Goal: Transaction & Acquisition: Purchase product/service

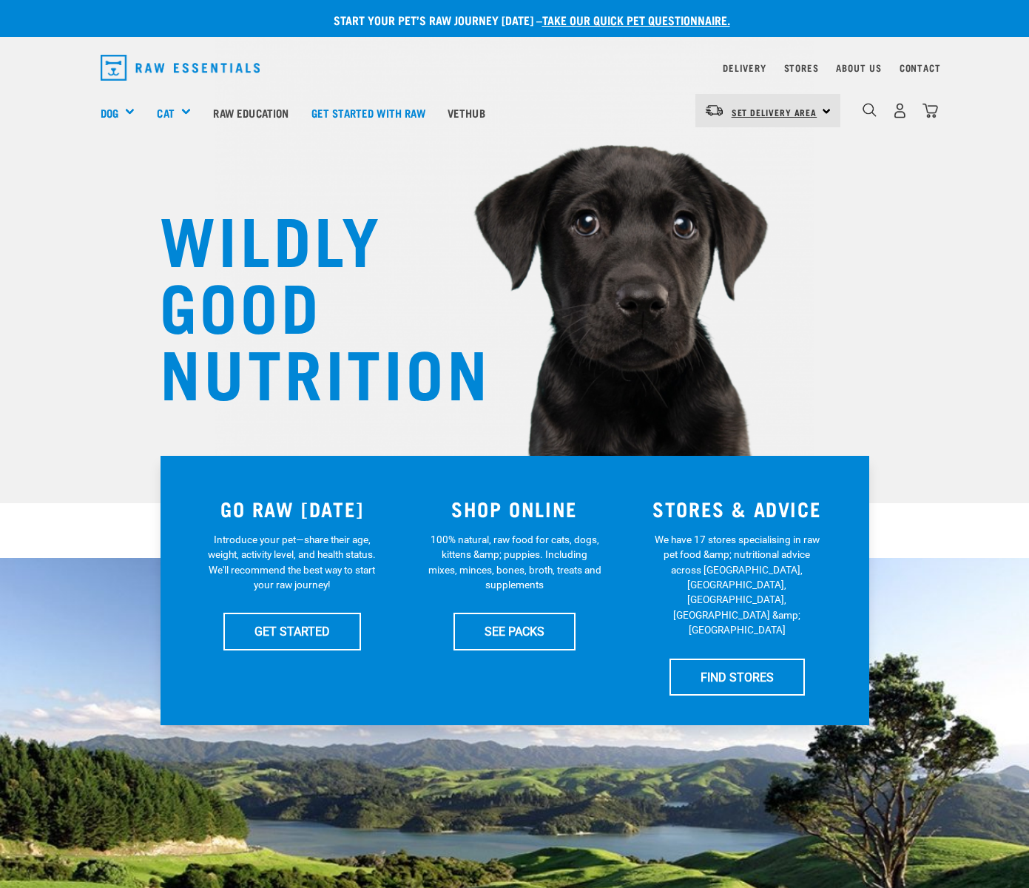
click at [817, 111] on link "Set Delivery Area" at bounding box center [775, 113] width 86 height 24
drag, startPoint x: 745, startPoint y: 176, endPoint x: 757, endPoint y: 175, distance: 12.6
click at [746, 176] on link "[GEOGRAPHIC_DATA]" at bounding box center [766, 185] width 142 height 33
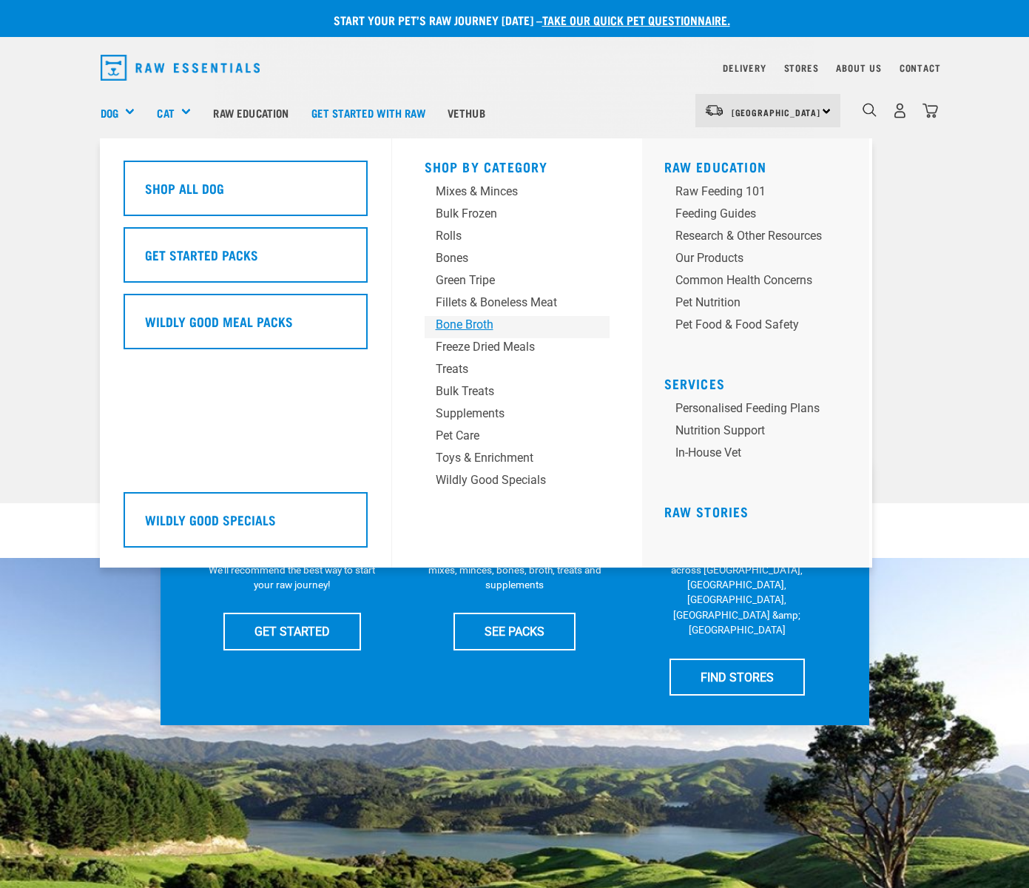
drag, startPoint x: 471, startPoint y: 325, endPoint x: 555, endPoint y: 332, distance: 83.8
click at [471, 325] on div "Bone Broth" at bounding box center [505, 325] width 138 height 18
